Goal: Transaction & Acquisition: Book appointment/travel/reservation

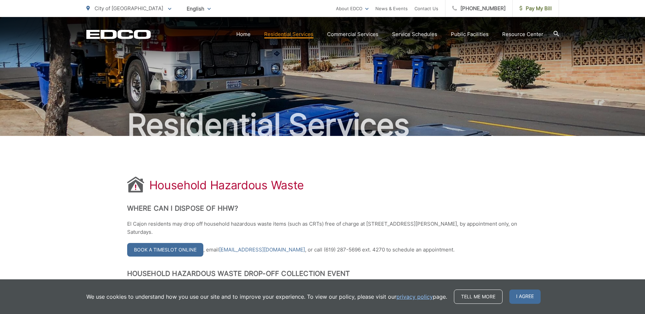
click at [557, 33] on icon at bounding box center [556, 33] width 5 height 5
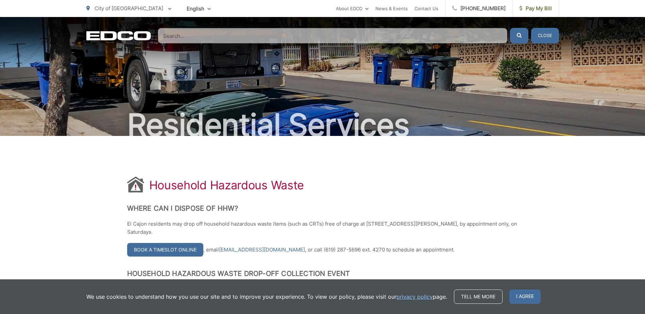
click at [173, 34] on input "Search" at bounding box center [333, 36] width 350 height 16
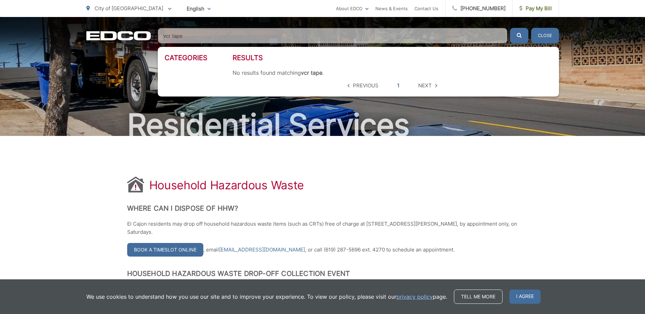
type input "vcr tapes"
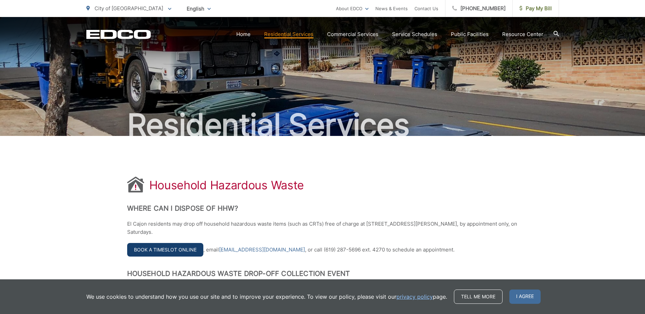
click at [177, 248] on link "Book a Timeslot Online" at bounding box center [165, 250] width 76 height 14
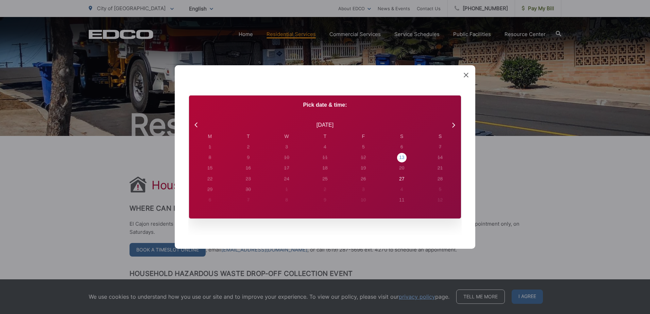
click at [212, 151] on div "13" at bounding box center [210, 147] width 3 height 7
radio input "true"
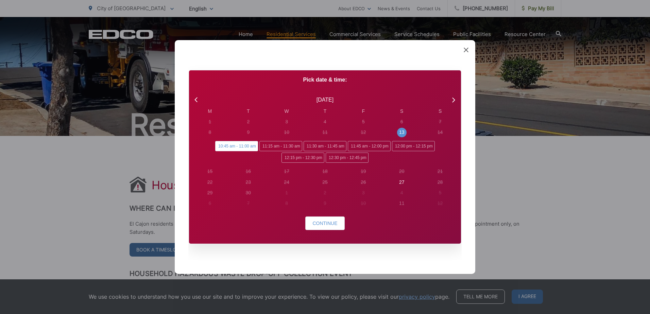
click at [242, 147] on span "10:45 am - 11:00 am" at bounding box center [236, 146] width 43 height 10
click at [220, 146] on input "10:45 am - 11:00 am" at bounding box center [217, 143] width 4 height 4
click at [325, 222] on span "Continue" at bounding box center [325, 223] width 25 height 5
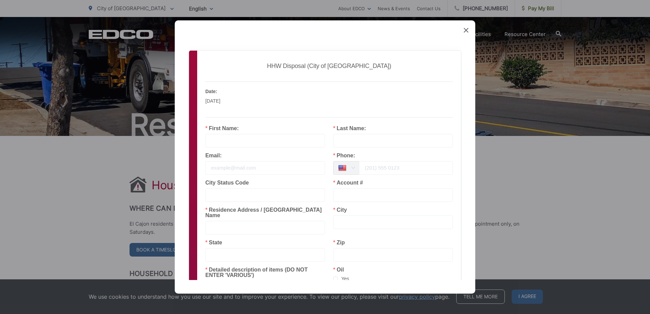
drag, startPoint x: 225, startPoint y: 134, endPoint x: 232, endPoint y: 136, distance: 7.4
click at [225, 134] on input "text" at bounding box center [265, 141] width 120 height 14
type input "[PERSON_NAME]"
type input "[EMAIL_ADDRESS][DOMAIN_NAME]"
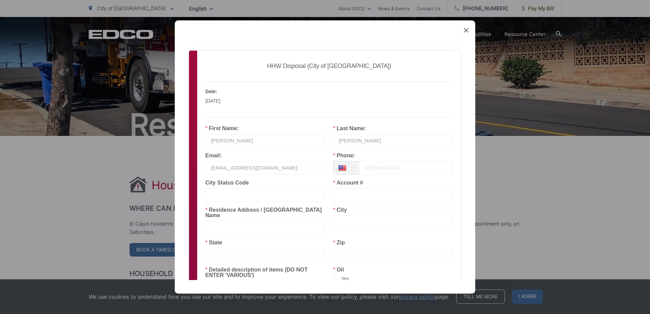
type input "El Cajon"
type input "[US_STATE]"
type input "92021"
click at [371, 167] on input "tel" at bounding box center [406, 168] width 94 height 14
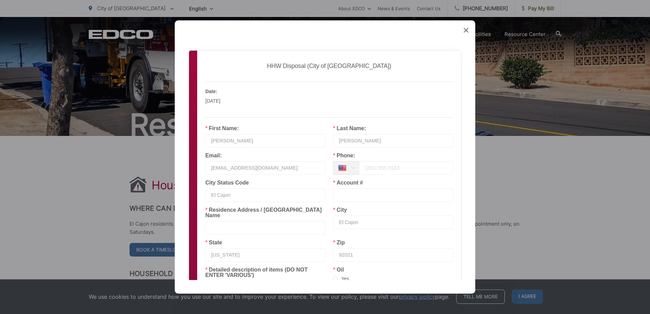
type input "[PHONE_NUMBER]"
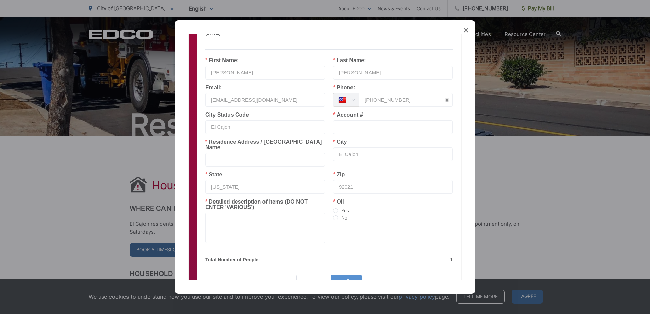
scroll to position [98, 0]
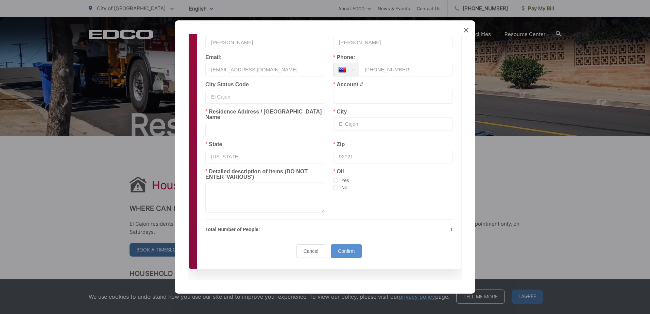
click at [217, 123] on input "text" at bounding box center [265, 130] width 120 height 14
type input "[STREET_ADDRESS][PERSON_NAME]"
click at [232, 183] on textarea at bounding box center [265, 198] width 120 height 30
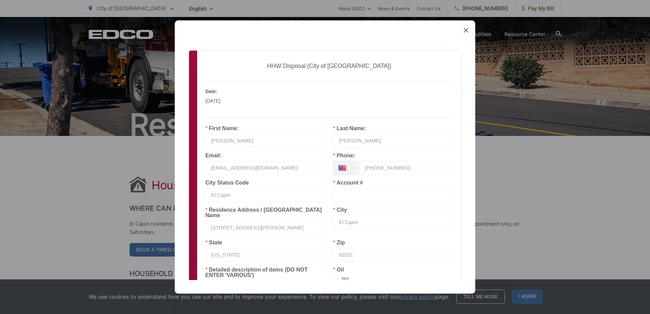
scroll to position [34, 0]
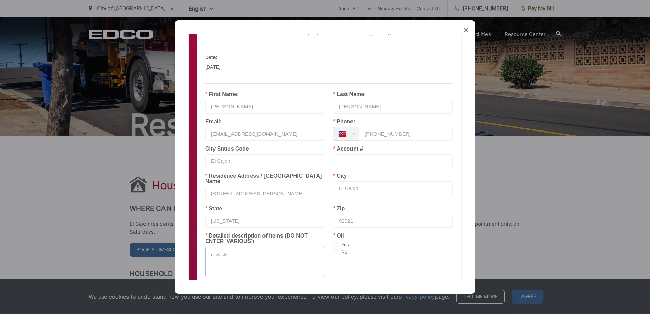
type textarea "e-waste"
click at [336, 162] on input "text" at bounding box center [393, 161] width 120 height 14
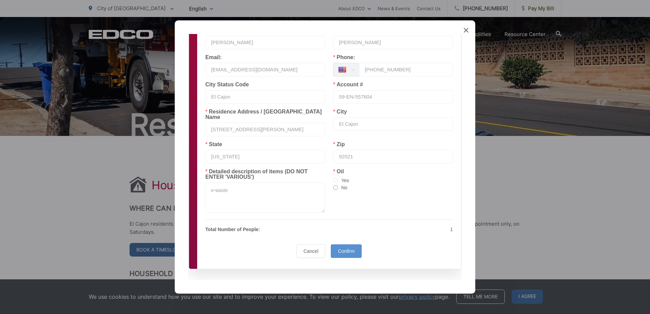
type input "59-EN-557804"
click at [333, 185] on span at bounding box center [335, 187] width 5 height 5
click at [333, 185] on input "No" at bounding box center [335, 187] width 5 height 5
radio input "true"
click at [343, 249] on span "Confirm" at bounding box center [346, 251] width 17 height 5
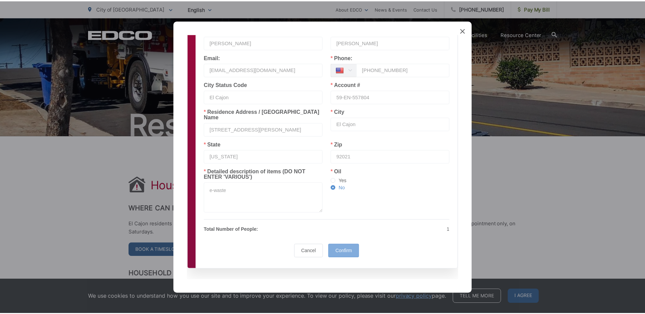
scroll to position [0, 0]
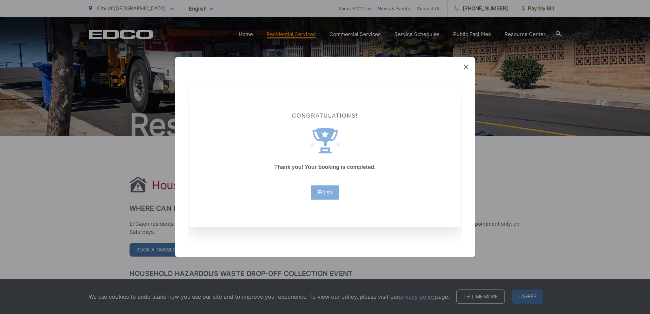
click at [330, 196] on div "Finish" at bounding box center [325, 193] width 29 height 14
click at [468, 66] on icon at bounding box center [466, 67] width 5 height 5
